Goal: Transaction & Acquisition: Purchase product/service

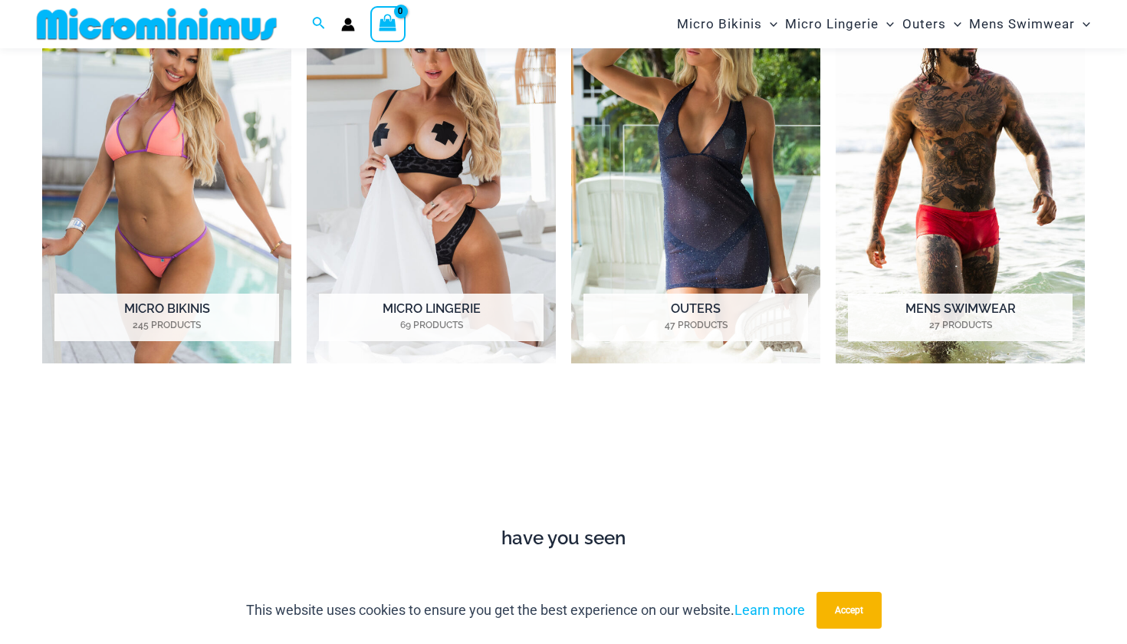
scroll to position [780, 0]
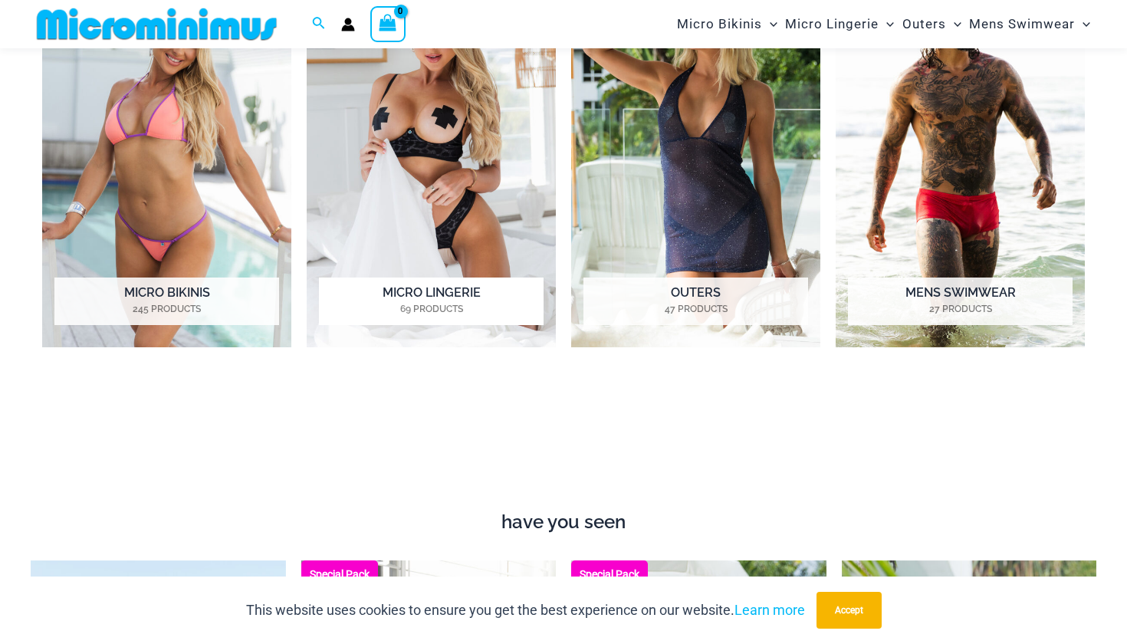
click at [429, 212] on img "Visit product category Micro Lingerie" at bounding box center [431, 154] width 249 height 385
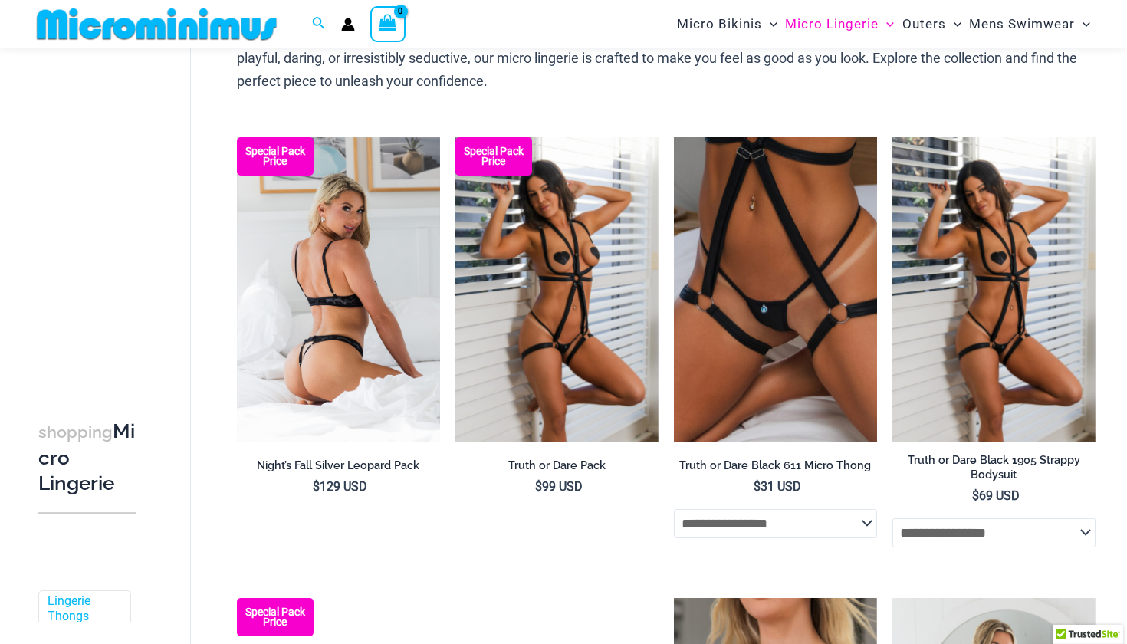
scroll to position [160, 0]
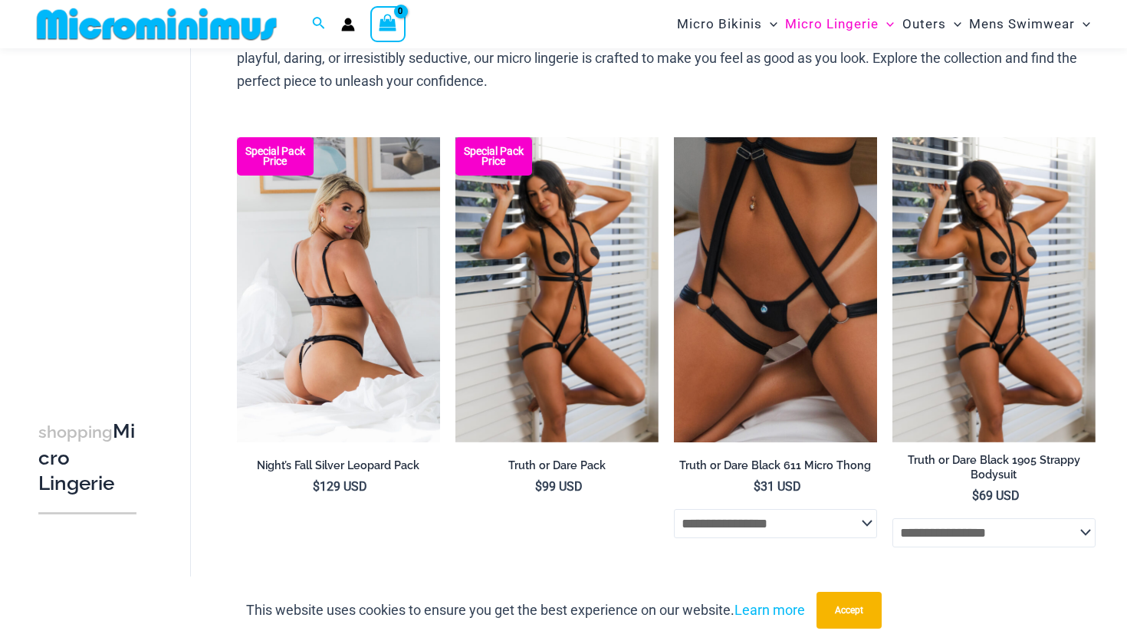
click at [412, 269] on img at bounding box center [338, 289] width 203 height 305
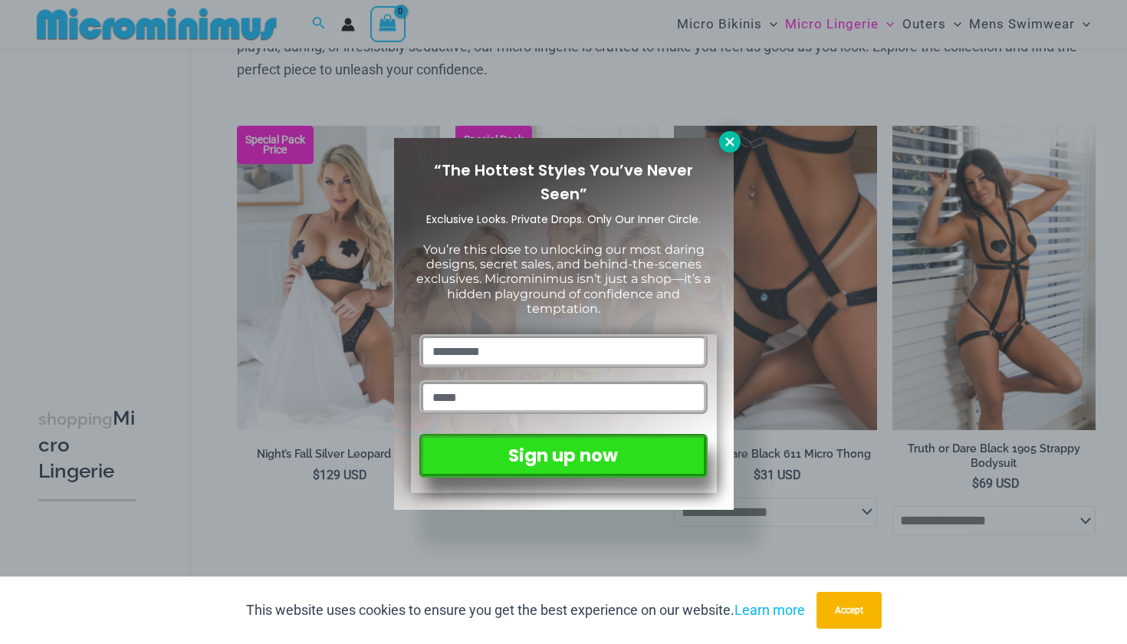
click at [728, 135] on icon at bounding box center [730, 142] width 14 height 14
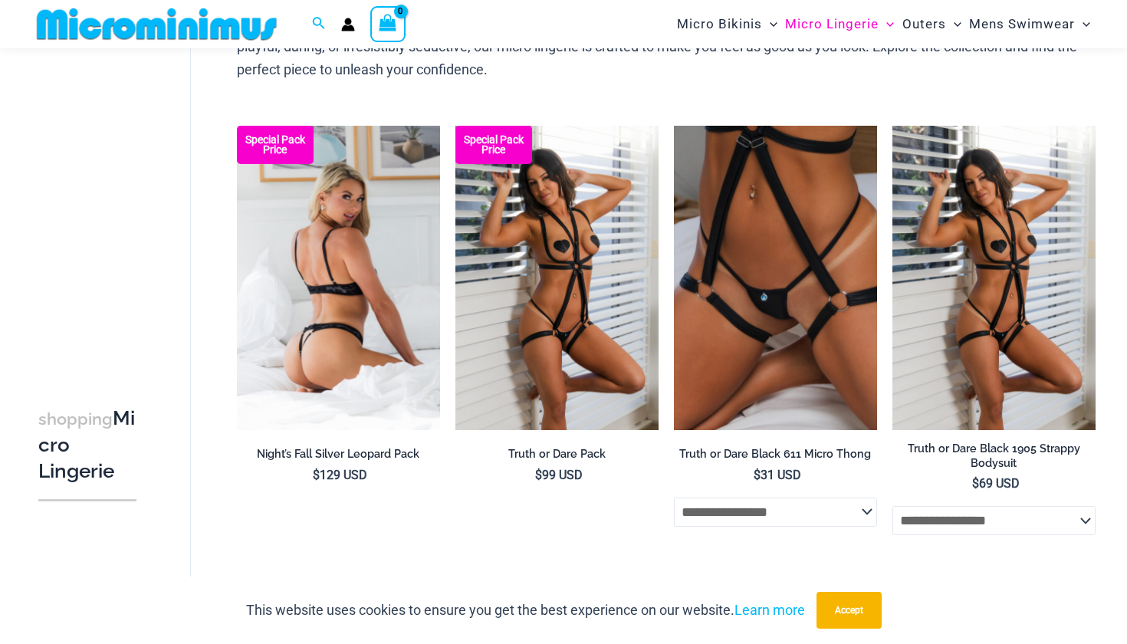
click at [340, 281] on img at bounding box center [338, 278] width 203 height 305
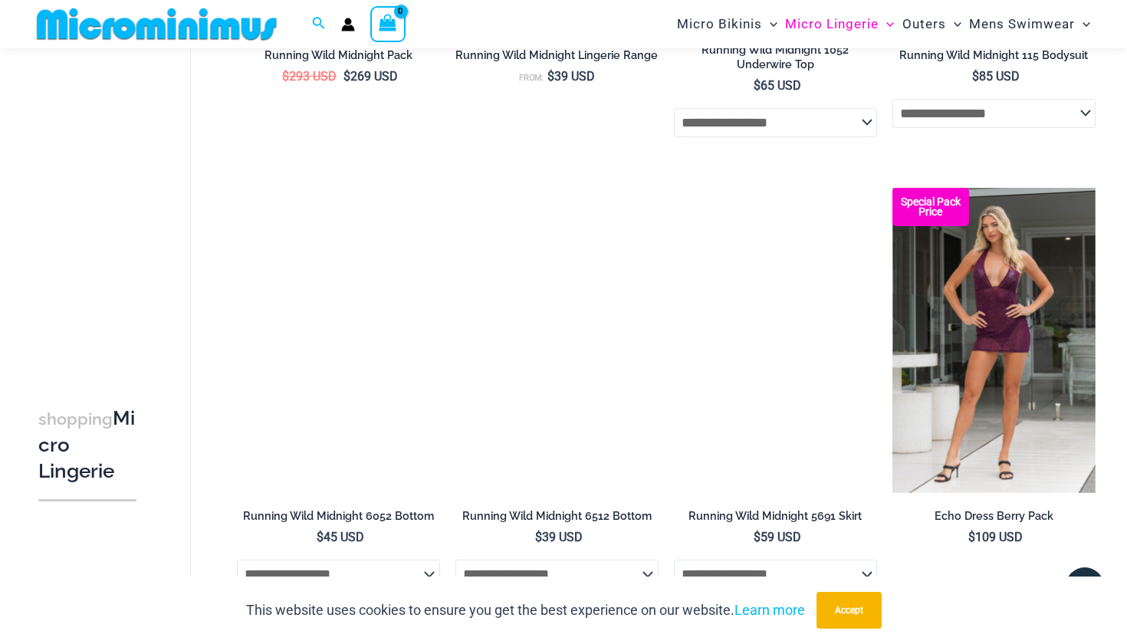
scroll to position [1129, 0]
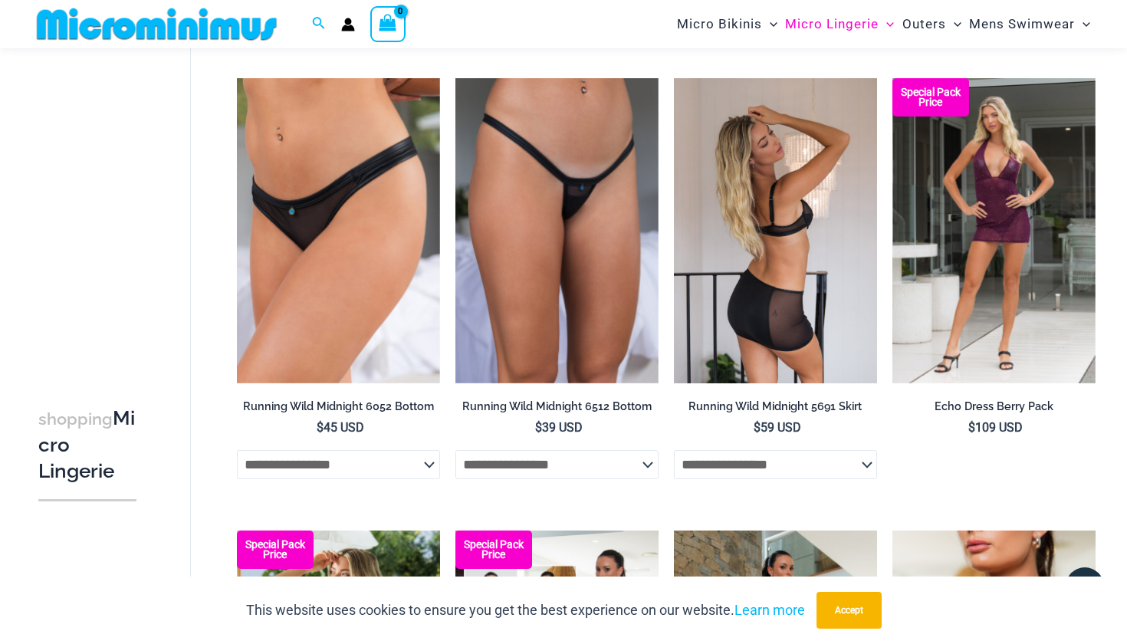
click at [771, 243] on img at bounding box center [775, 230] width 203 height 305
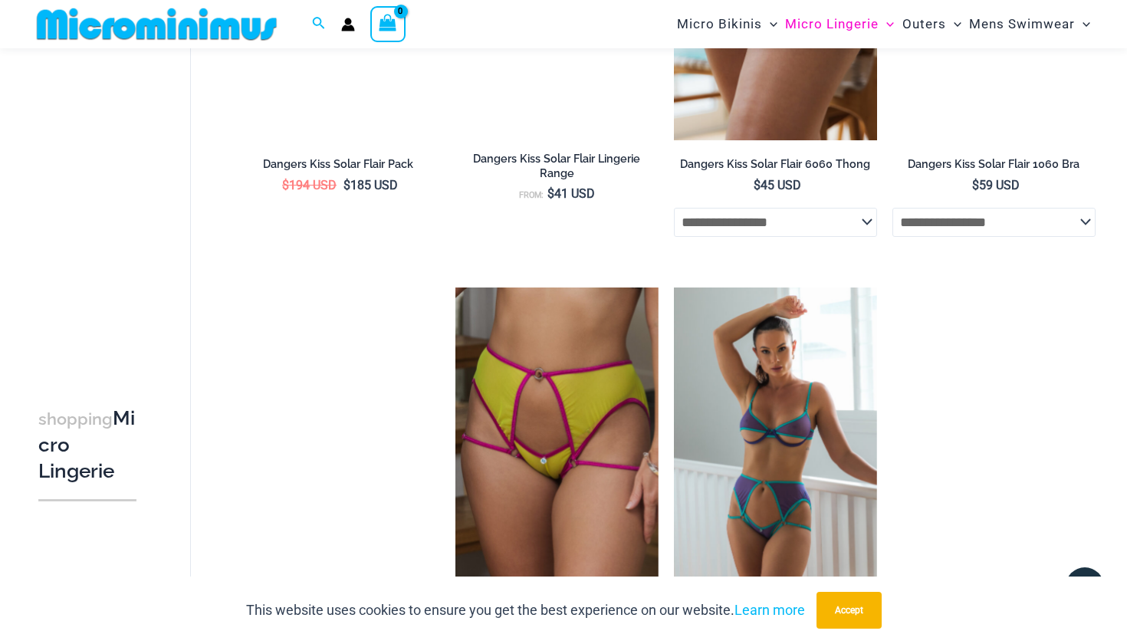
scroll to position [3217, 0]
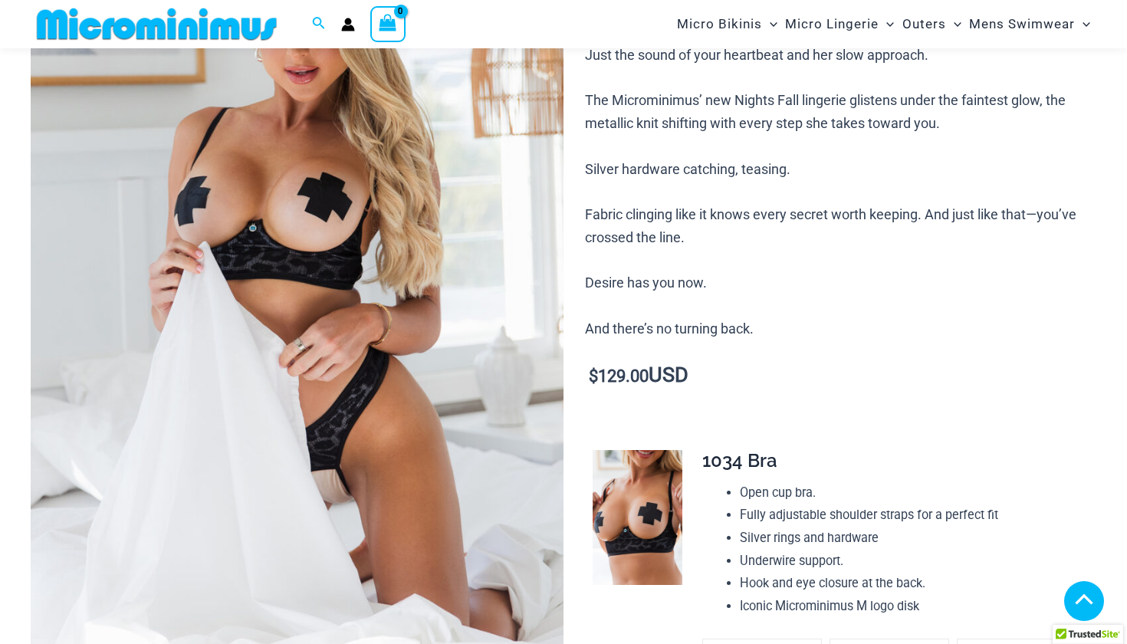
scroll to position [278, 0]
click at [382, 267] on img at bounding box center [297, 276] width 533 height 800
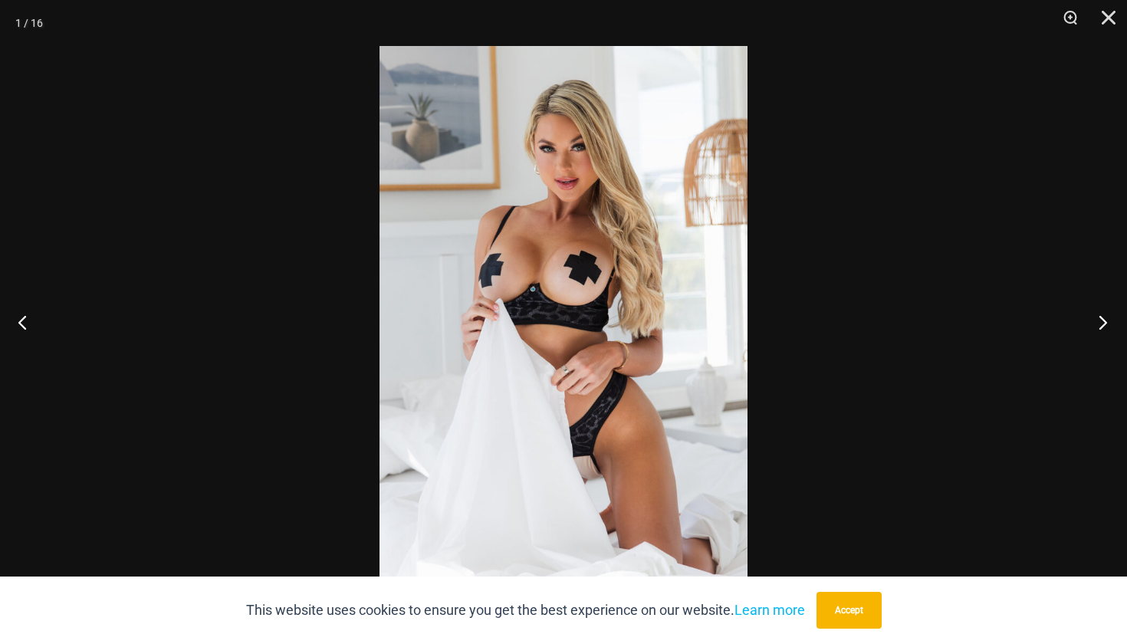
click at [1101, 322] on button "Next" at bounding box center [1099, 322] width 58 height 77
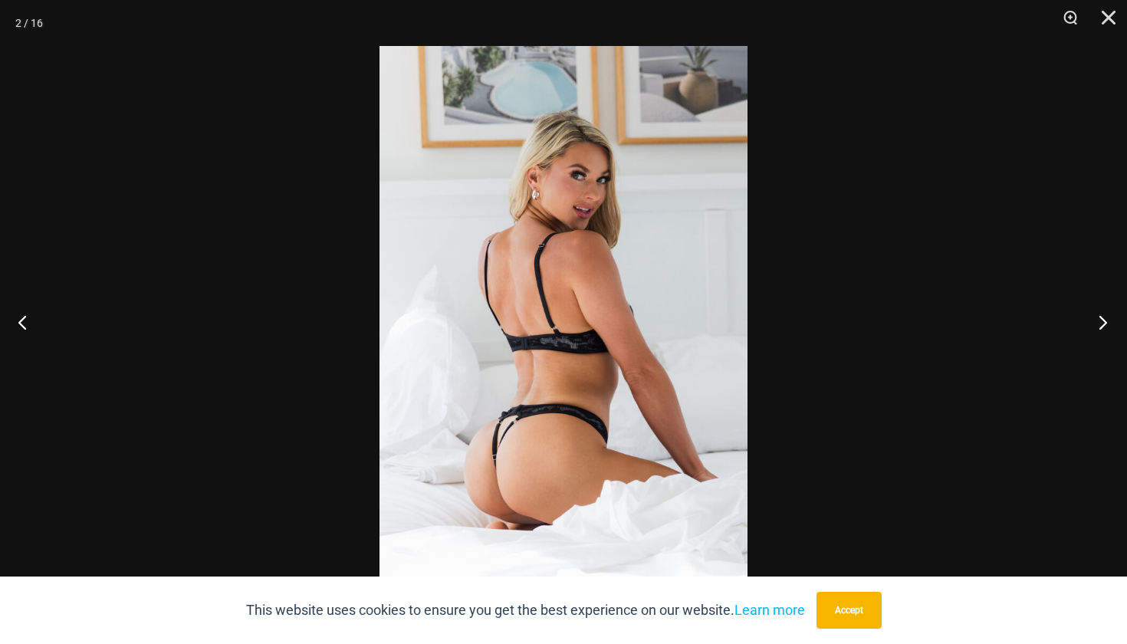
click at [1101, 322] on button "Next" at bounding box center [1099, 322] width 58 height 77
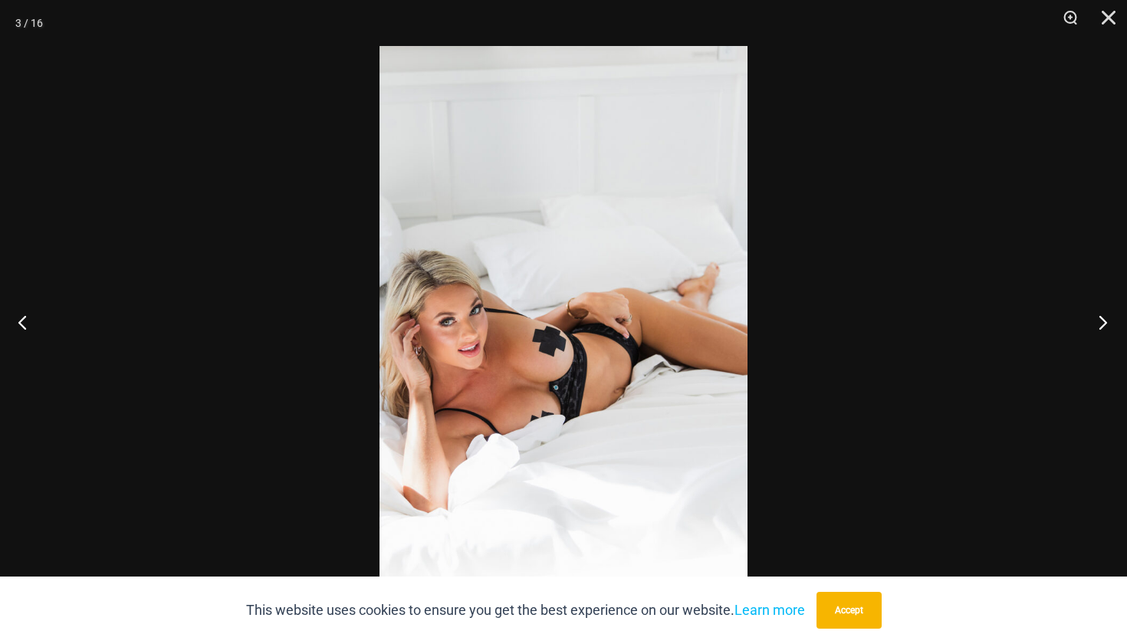
click at [1101, 322] on button "Next" at bounding box center [1099, 322] width 58 height 77
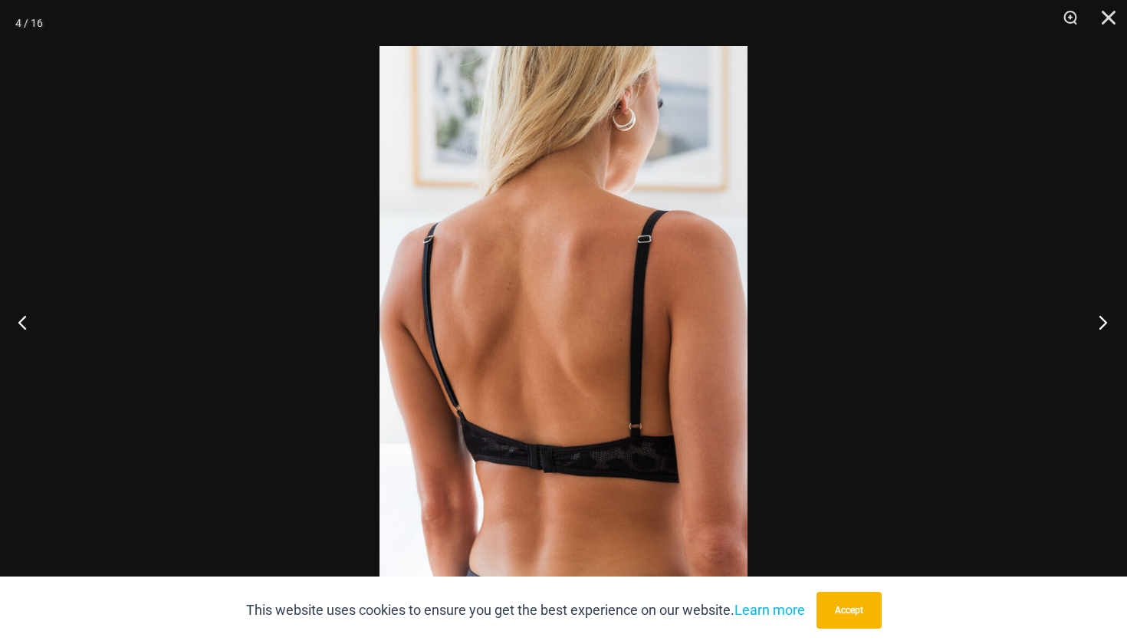
click at [1101, 322] on button "Next" at bounding box center [1099, 322] width 58 height 77
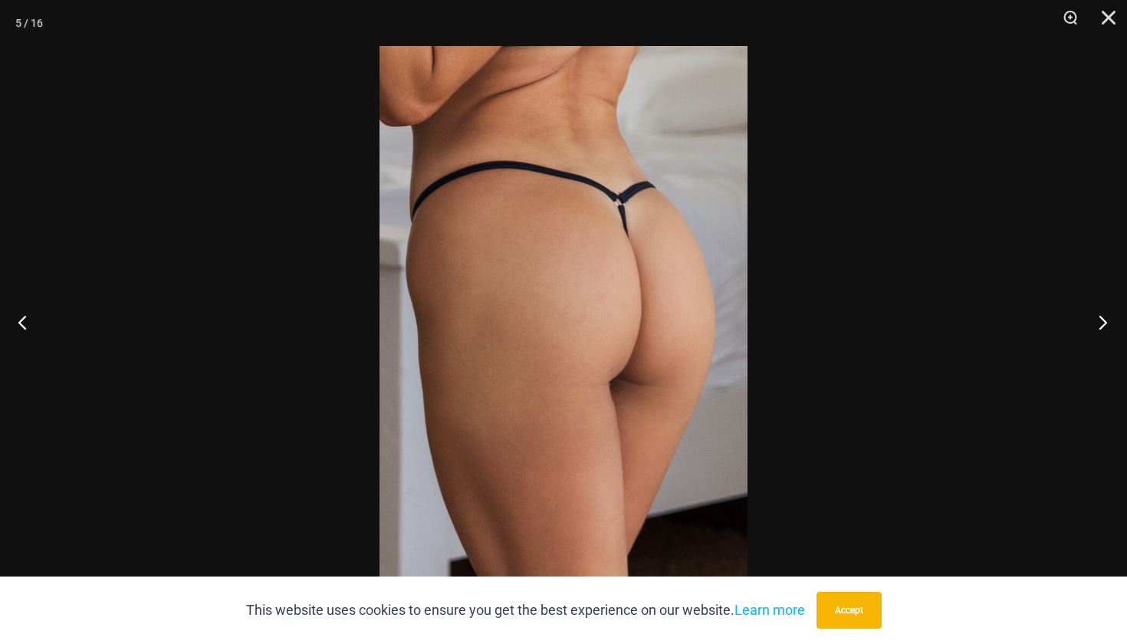
click at [1101, 322] on button "Next" at bounding box center [1099, 322] width 58 height 77
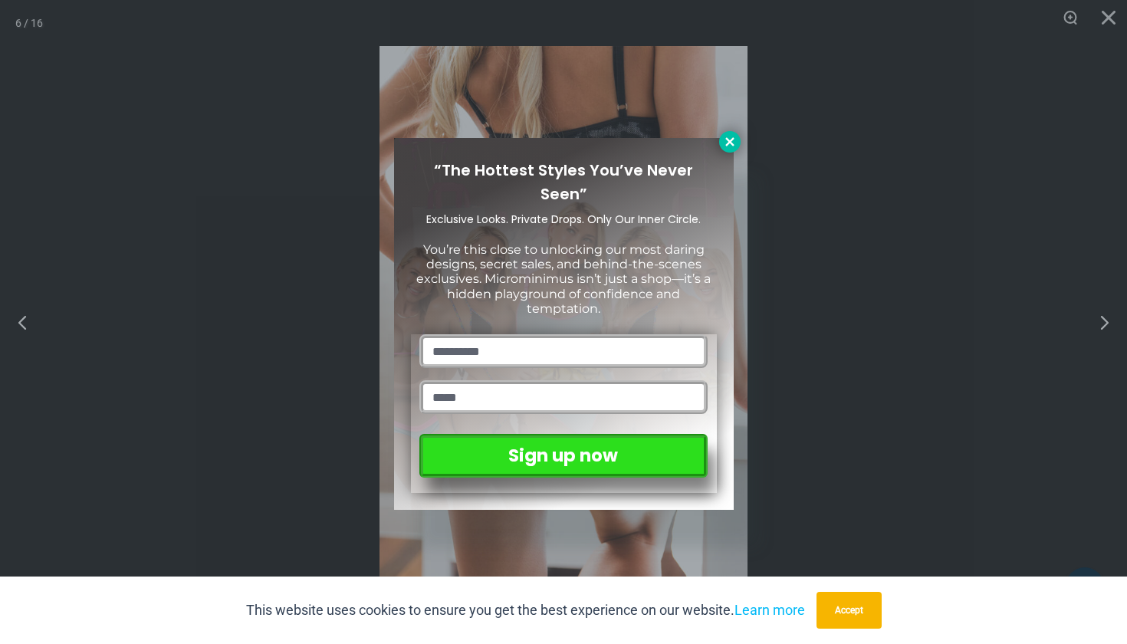
click at [735, 143] on icon at bounding box center [730, 142] width 14 height 14
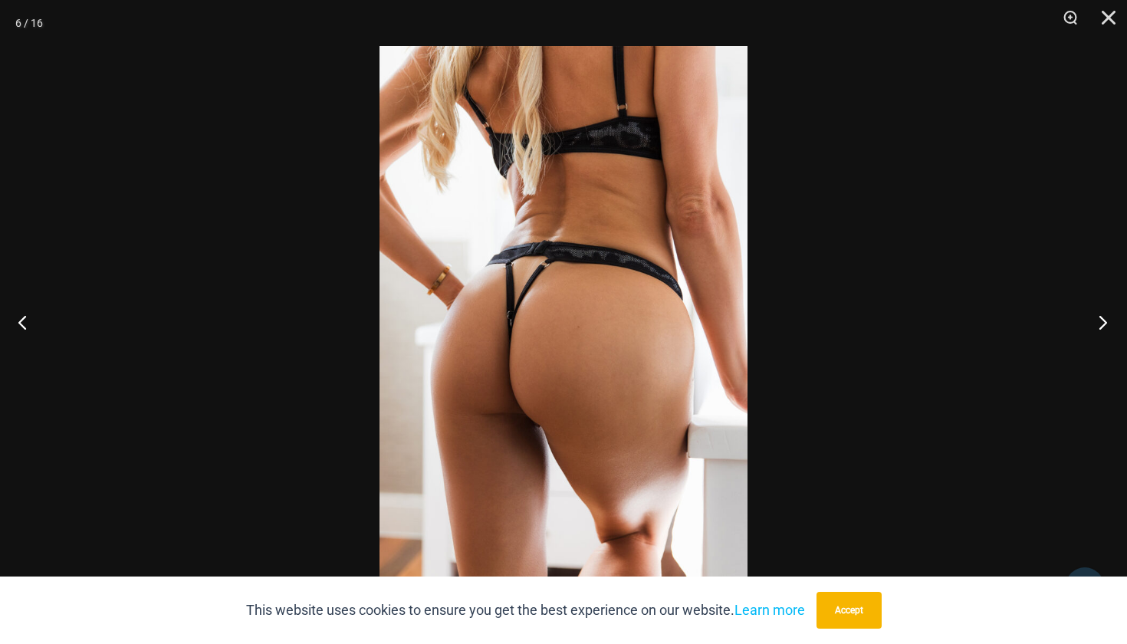
click at [1099, 331] on button "Next" at bounding box center [1099, 322] width 58 height 77
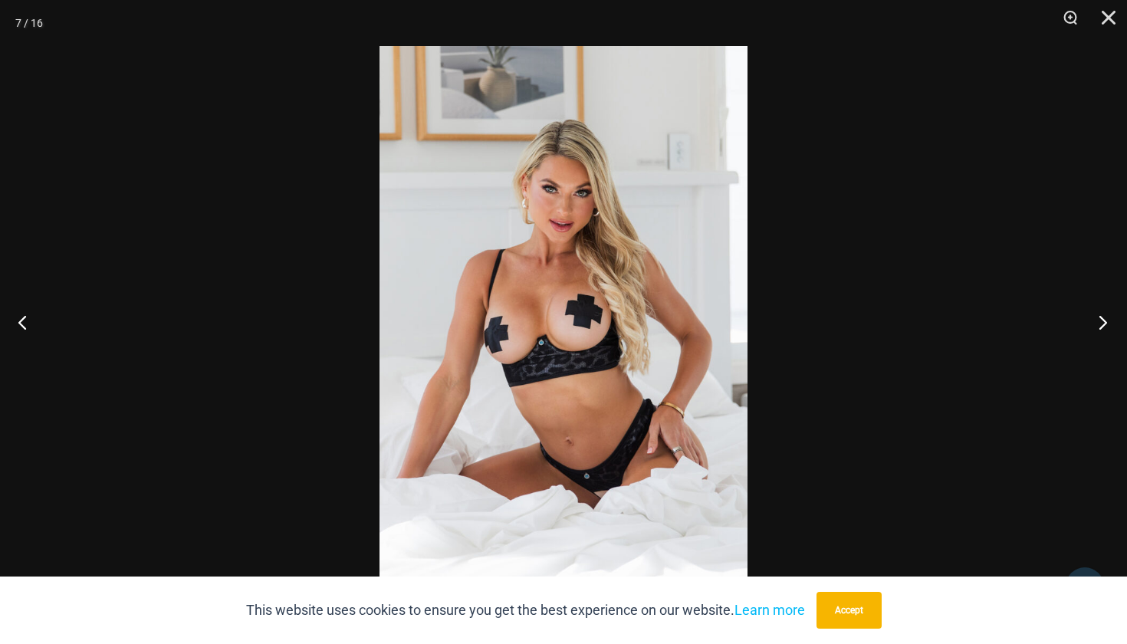
click at [1099, 331] on button "Next" at bounding box center [1099, 322] width 58 height 77
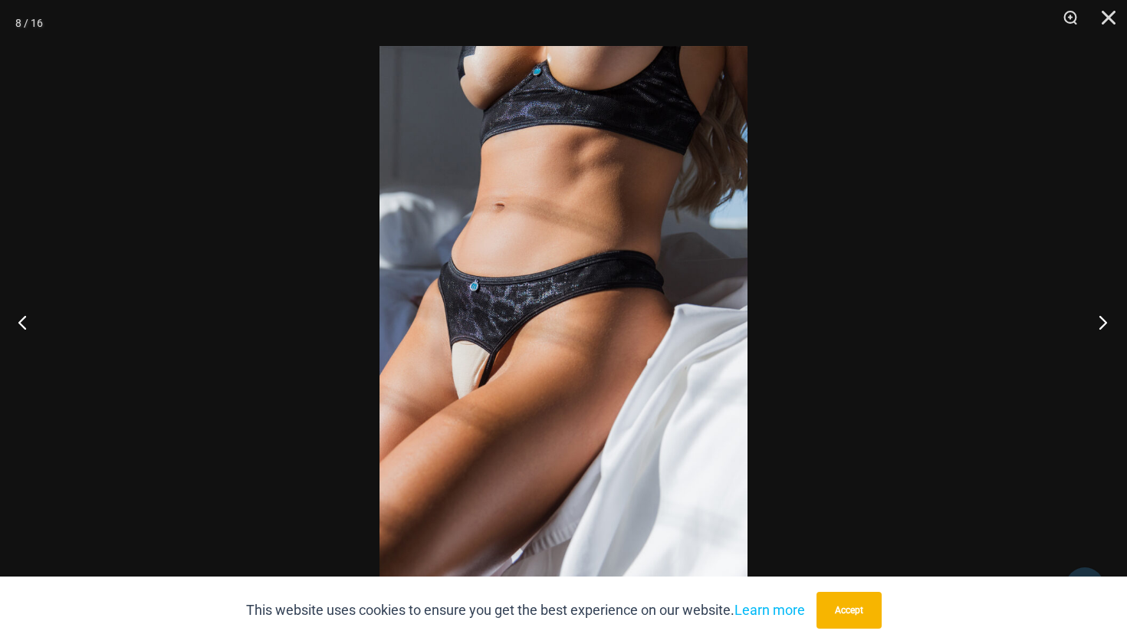
click at [1099, 331] on button "Next" at bounding box center [1099, 322] width 58 height 77
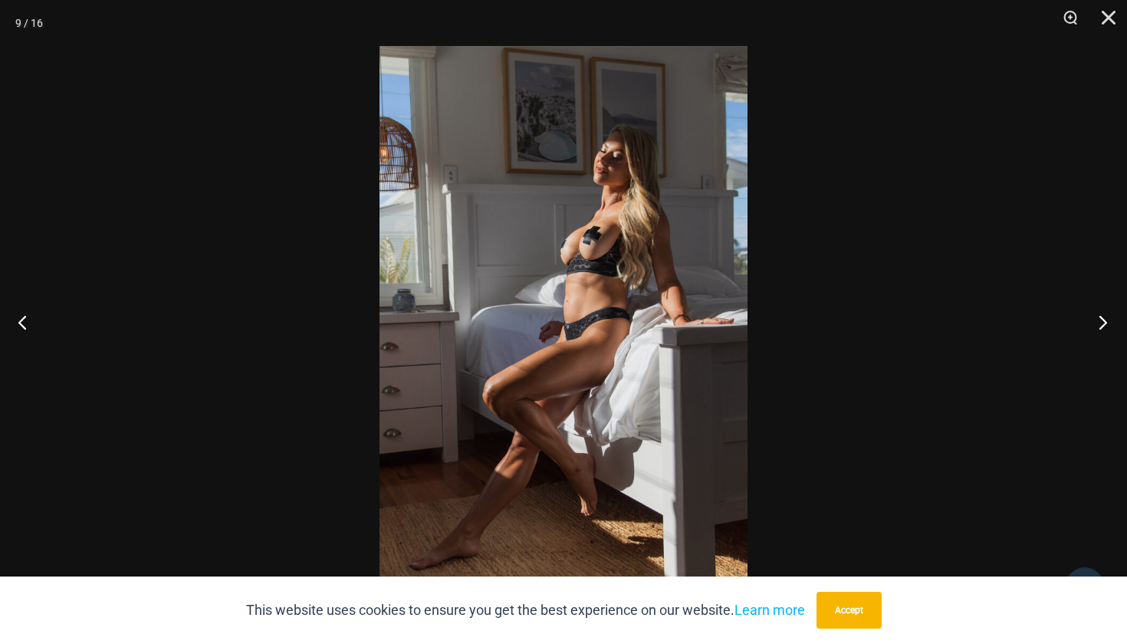
click at [1099, 331] on button "Next" at bounding box center [1099, 322] width 58 height 77
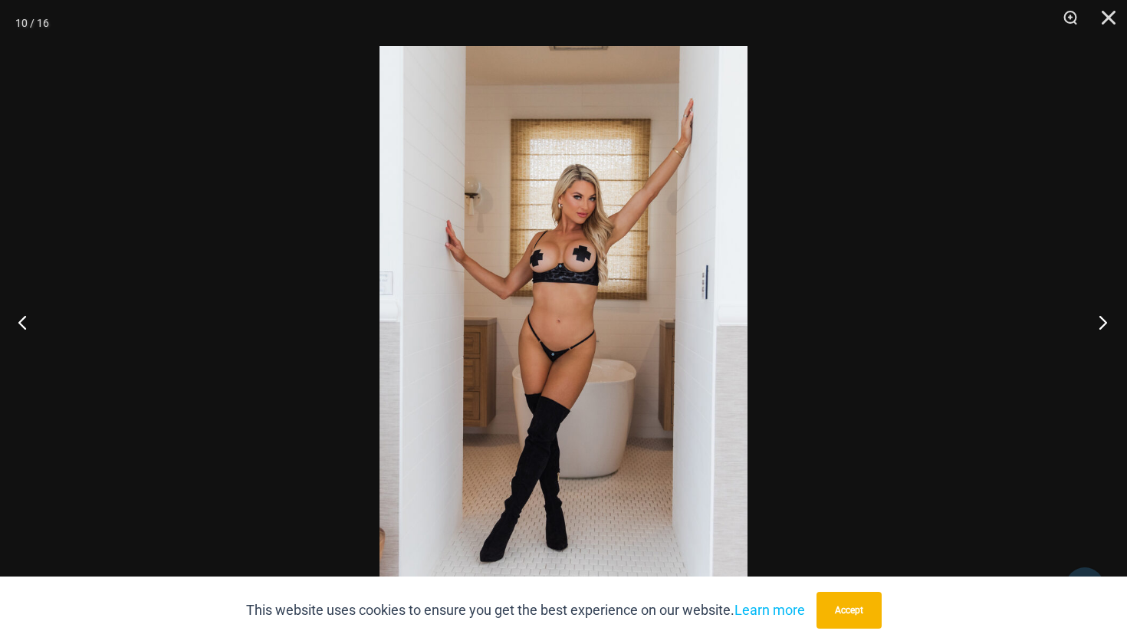
click at [1099, 331] on button "Next" at bounding box center [1099, 322] width 58 height 77
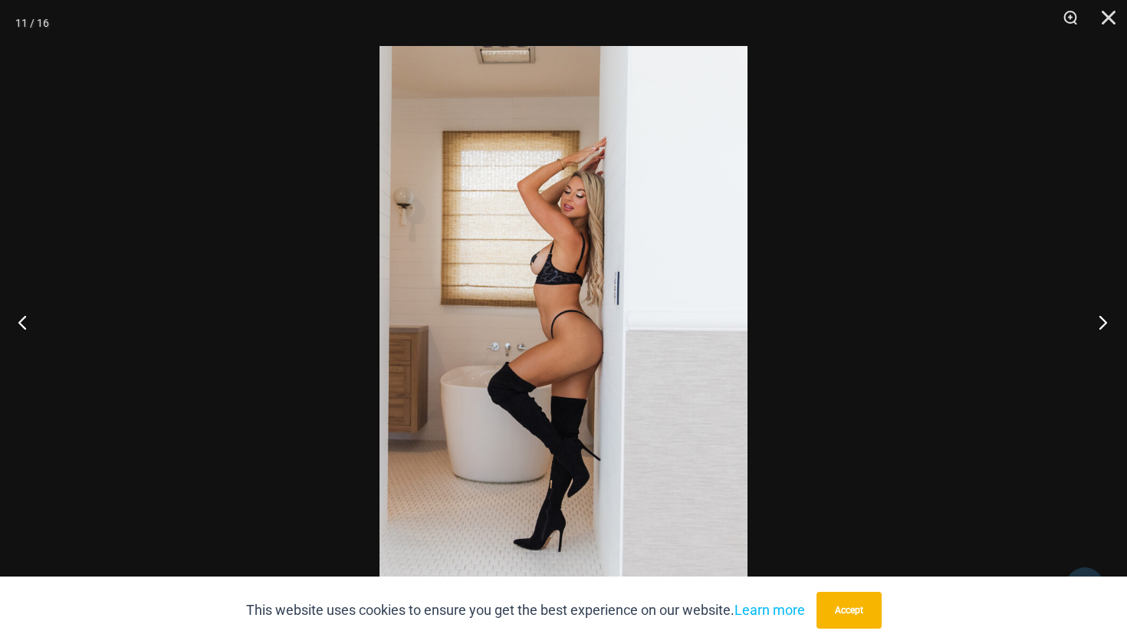
click at [1099, 331] on button "Next" at bounding box center [1099, 322] width 58 height 77
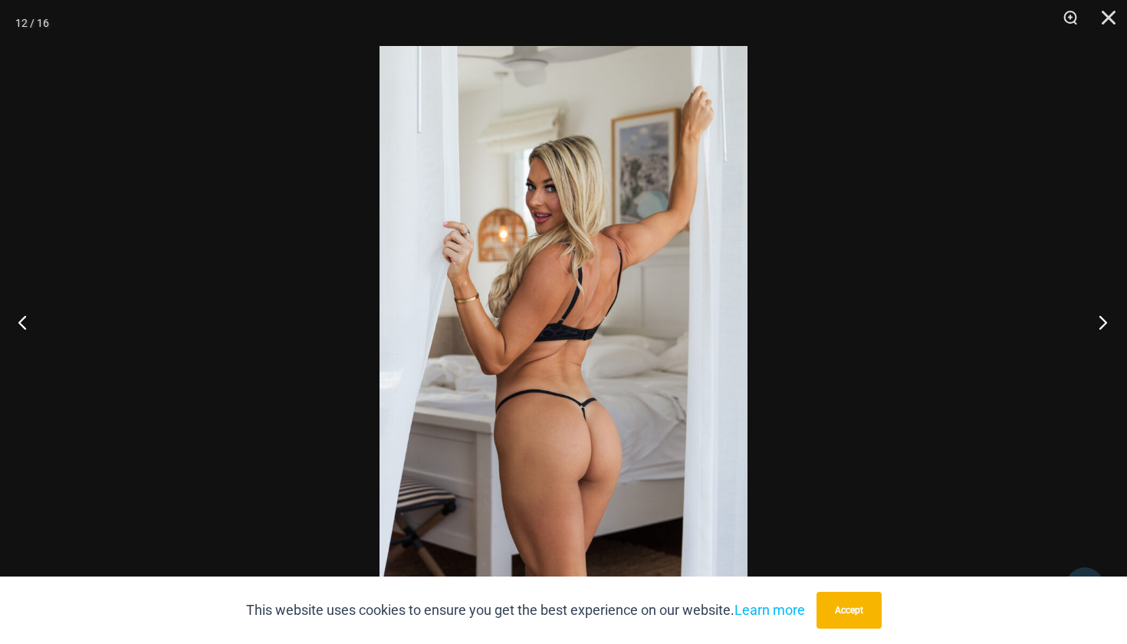
click at [1099, 331] on button "Next" at bounding box center [1099, 322] width 58 height 77
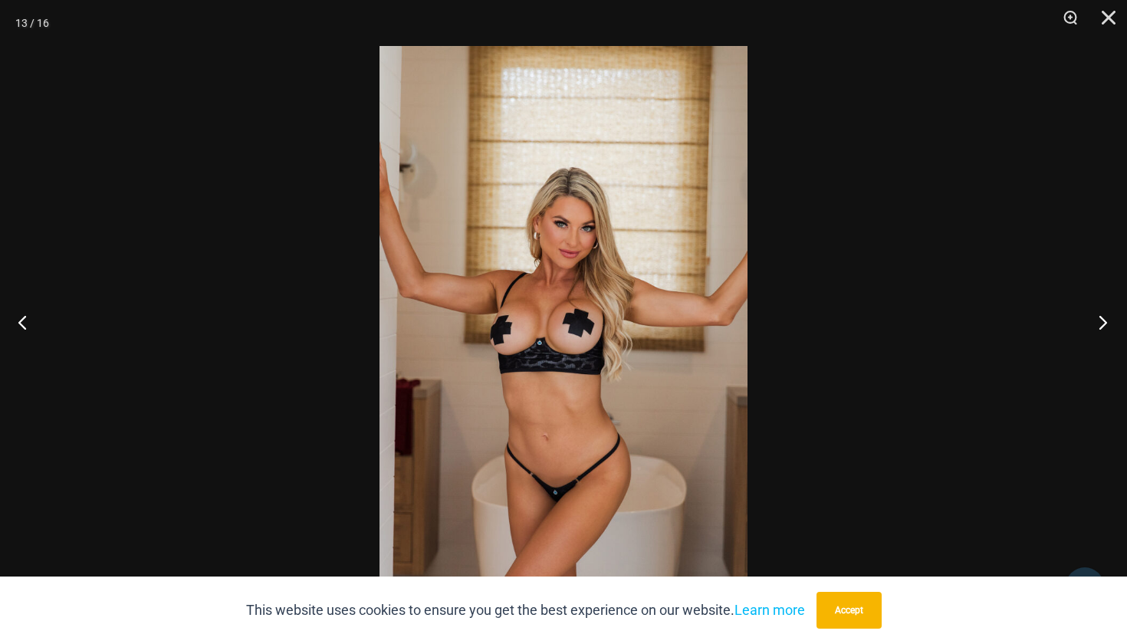
click at [1099, 331] on button "Next" at bounding box center [1099, 322] width 58 height 77
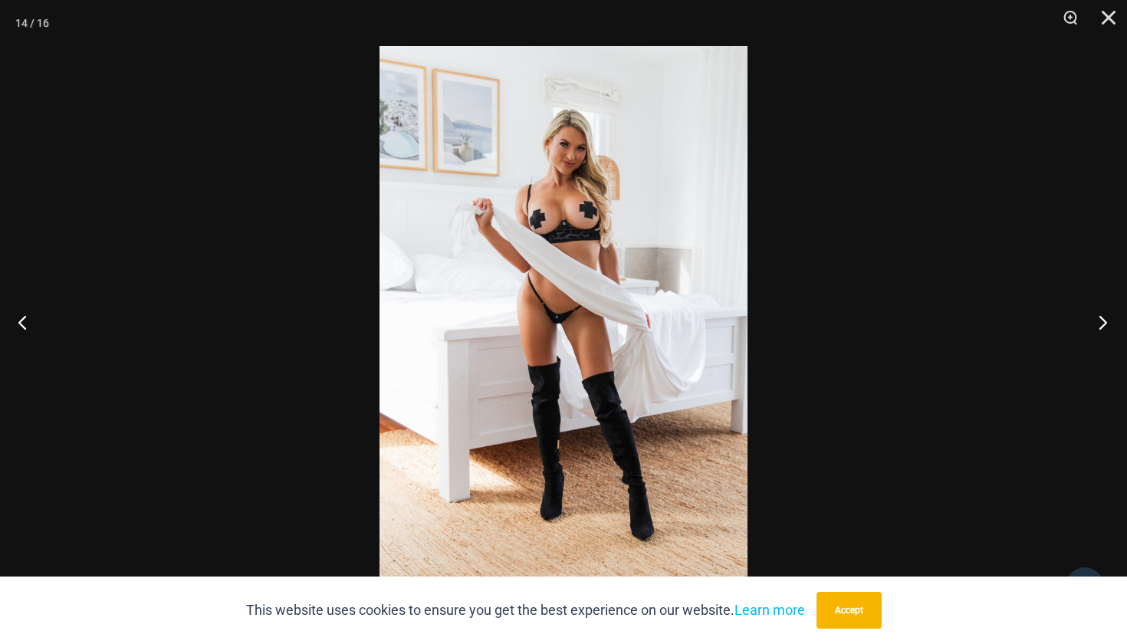
click at [1099, 331] on button "Next" at bounding box center [1099, 322] width 58 height 77
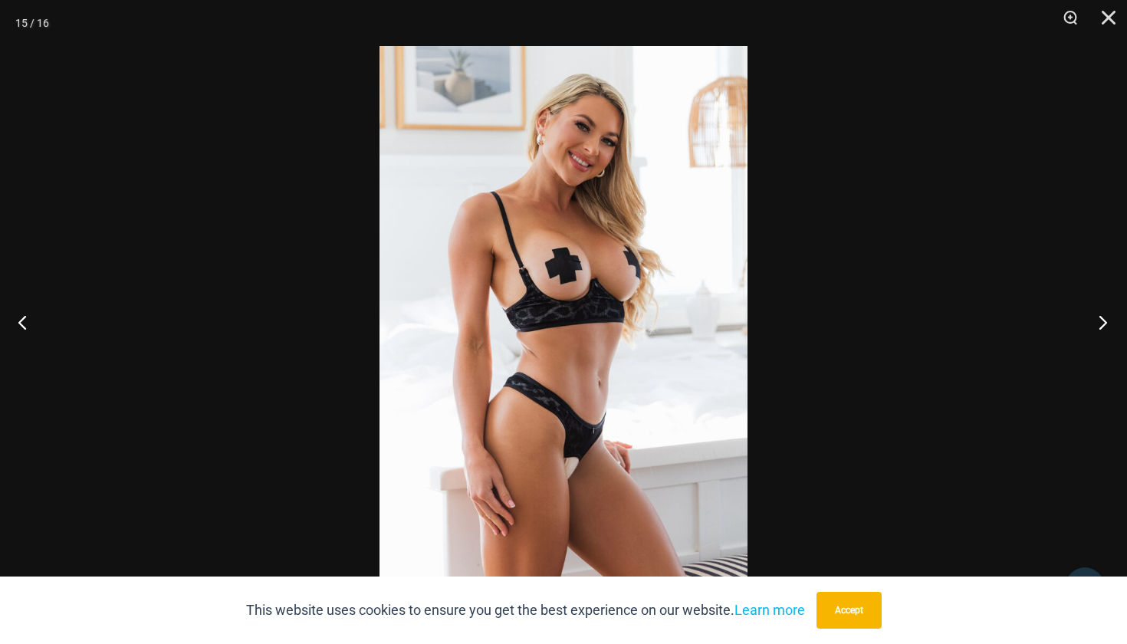
click at [1099, 331] on button "Next" at bounding box center [1099, 322] width 58 height 77
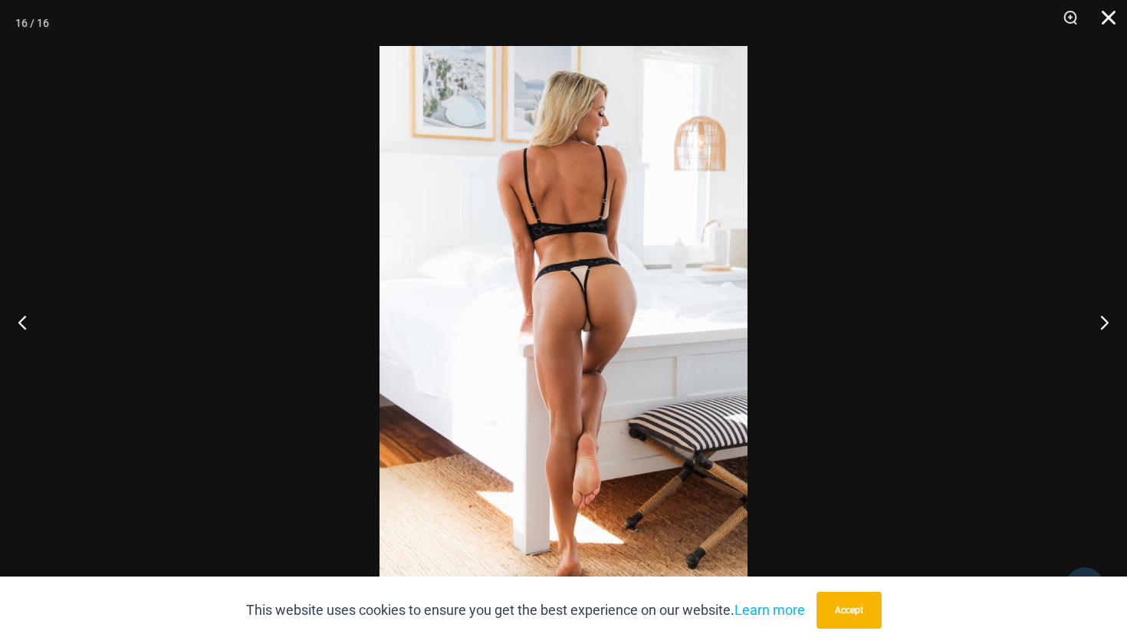
click at [1107, 18] on button "Close" at bounding box center [1103, 23] width 38 height 46
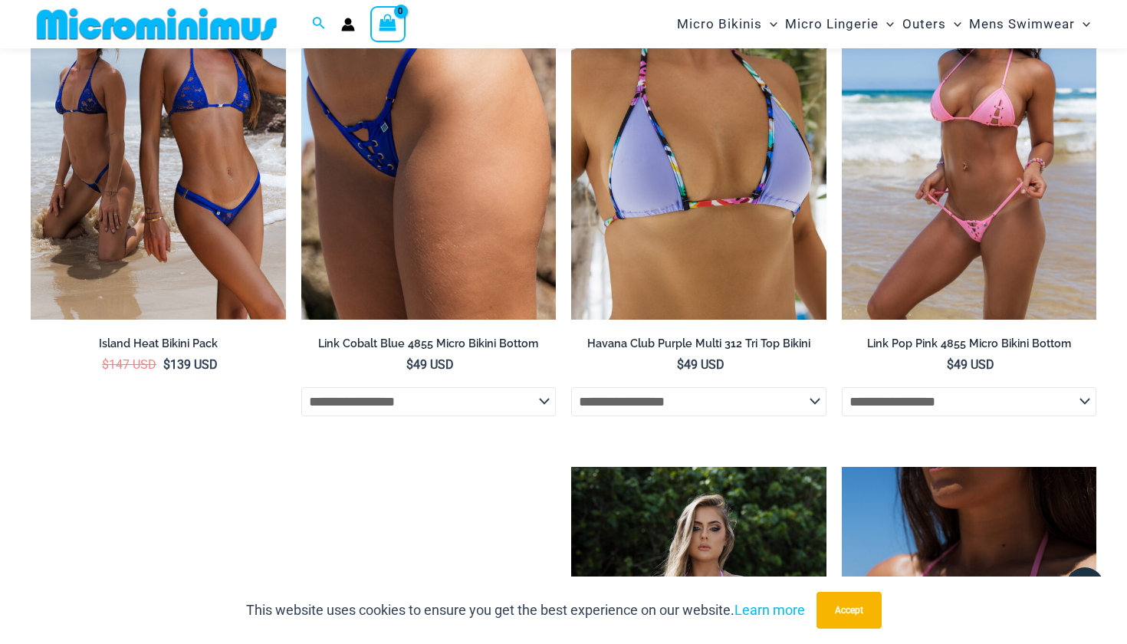
scroll to position [2828, 0]
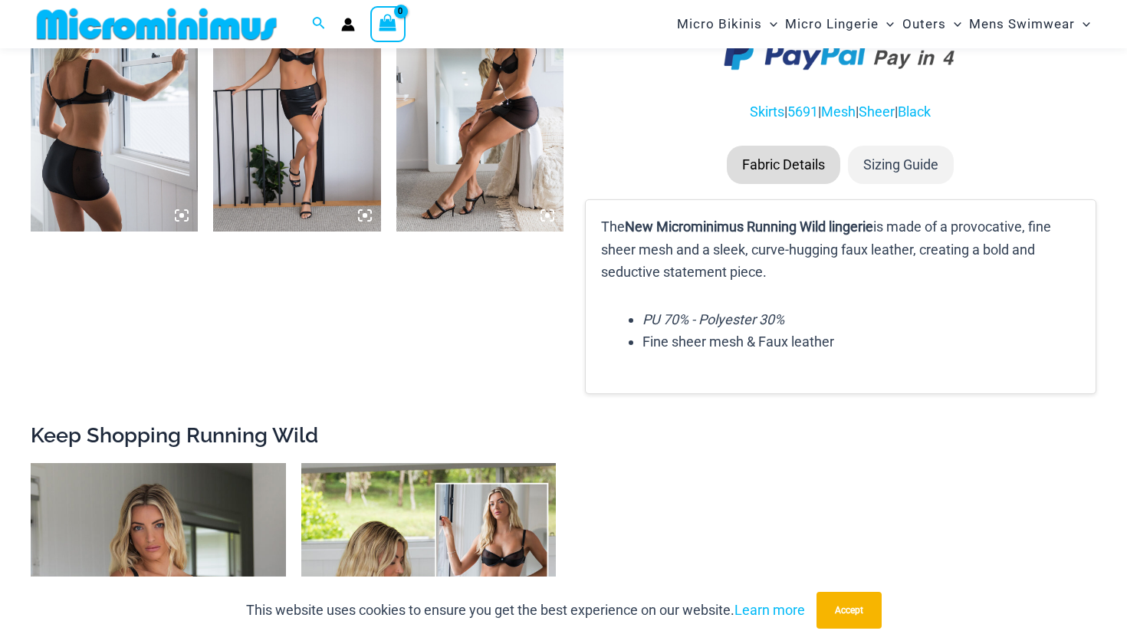
scroll to position [1297, 0]
